Goal: Find specific page/section: Find specific page/section

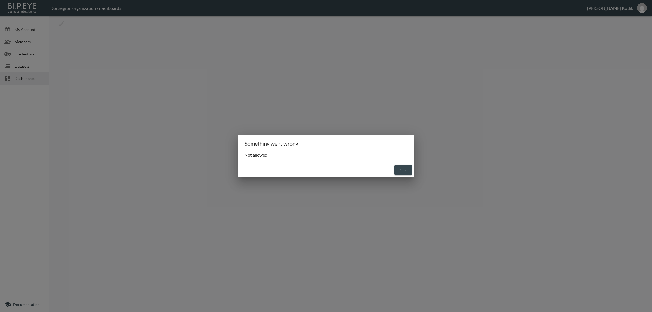
click at [395, 167] on button "OK" at bounding box center [402, 170] width 17 height 10
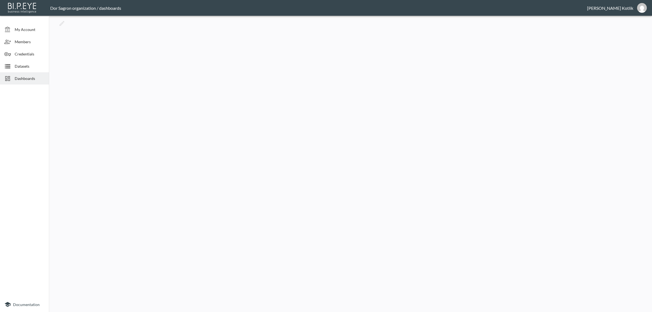
click at [10, 75] on icon at bounding box center [7, 78] width 7 height 7
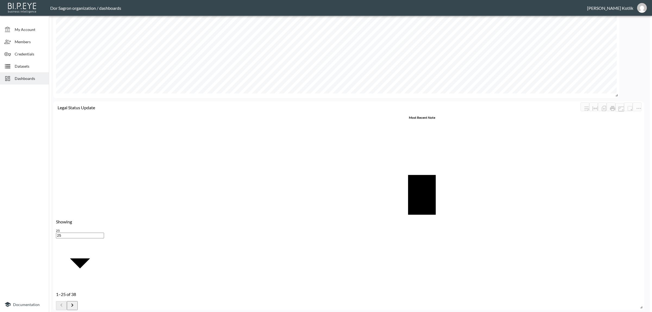
scroll to position [126, 0]
click at [75, 299] on div "Showing 25 25 1–25 of 38" at bounding box center [80, 264] width 48 height 91
click at [79, 300] on body "BI.P.EYE, Interactive Analytics Dashboards - app Dor Sagron organization / dash…" at bounding box center [326, 156] width 652 height 312
type input "100"
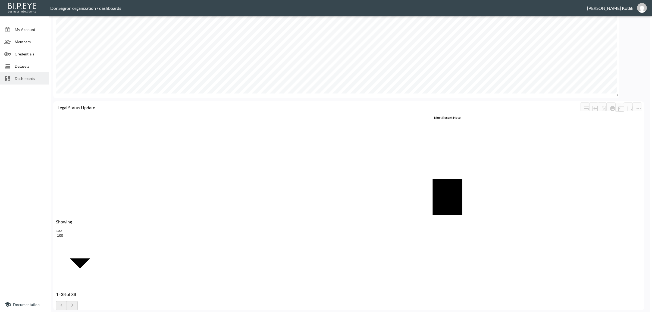
scroll to position [0, 0]
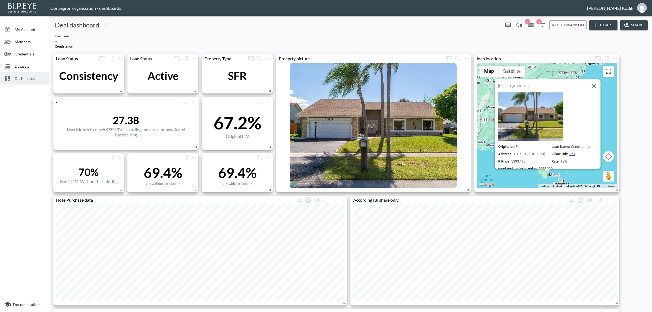
click at [542, 121] on div "Originator : EJ Loan Name : Consistency Address : 8330 NW 53rd St, Lauderhill, …" at bounding box center [549, 131] width 102 height 78
click at [569, 153] on link "Link" at bounding box center [572, 154] width 6 height 4
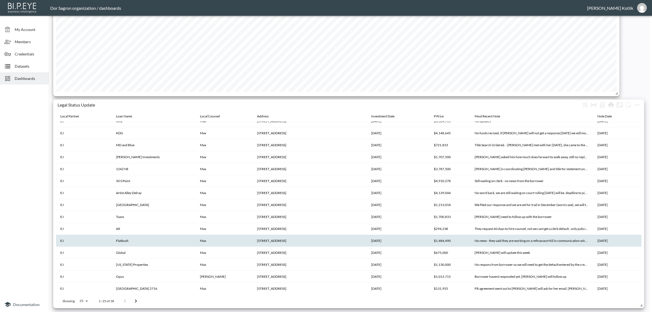
scroll to position [126, 0]
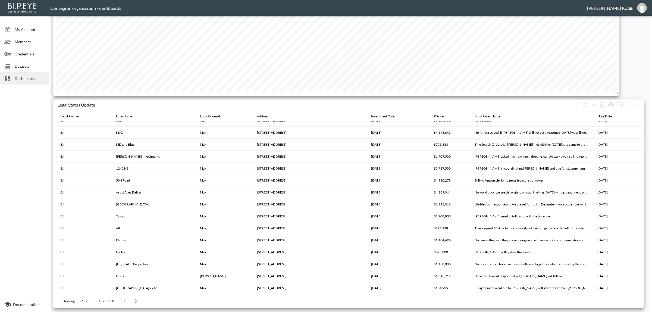
click at [74, 301] on p "Showing" at bounding box center [68, 300] width 12 height 5
click at [82, 298] on body "BI.P.EYE, Interactive Analytics Dashboards - app Dor Sagron organization / dash…" at bounding box center [326, 156] width 652 height 312
click at [85, 272] on li "100" at bounding box center [83, 271] width 18 height 10
type input "100"
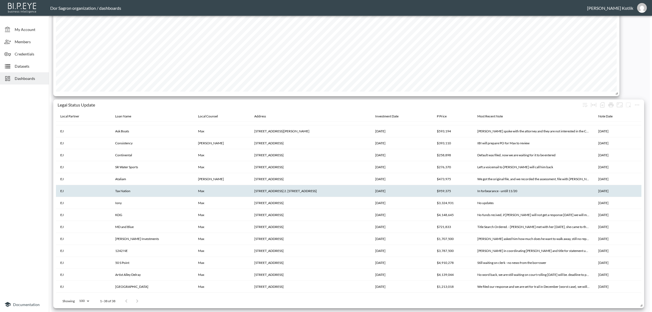
scroll to position [10, 0]
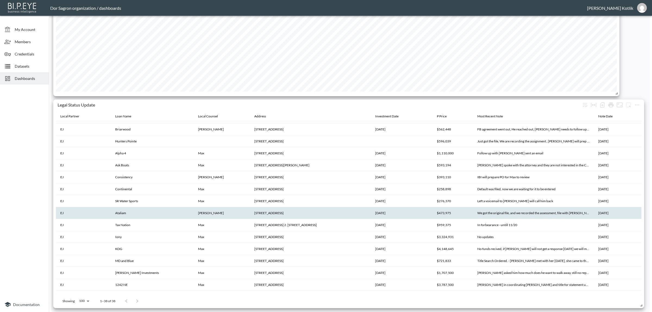
click at [121, 213] on th "Ataliam" at bounding box center [152, 213] width 83 height 12
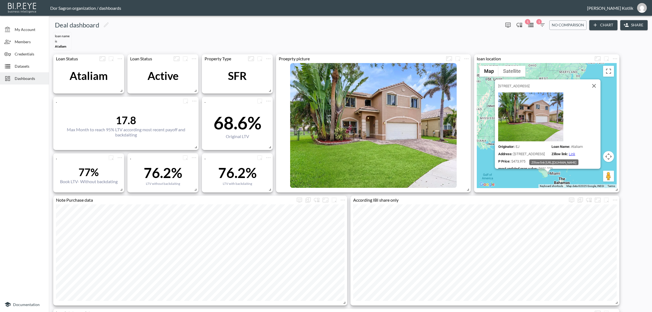
click at [569, 152] on link "Link" at bounding box center [572, 154] width 6 height 4
